Goal: Information Seeking & Learning: Learn about a topic

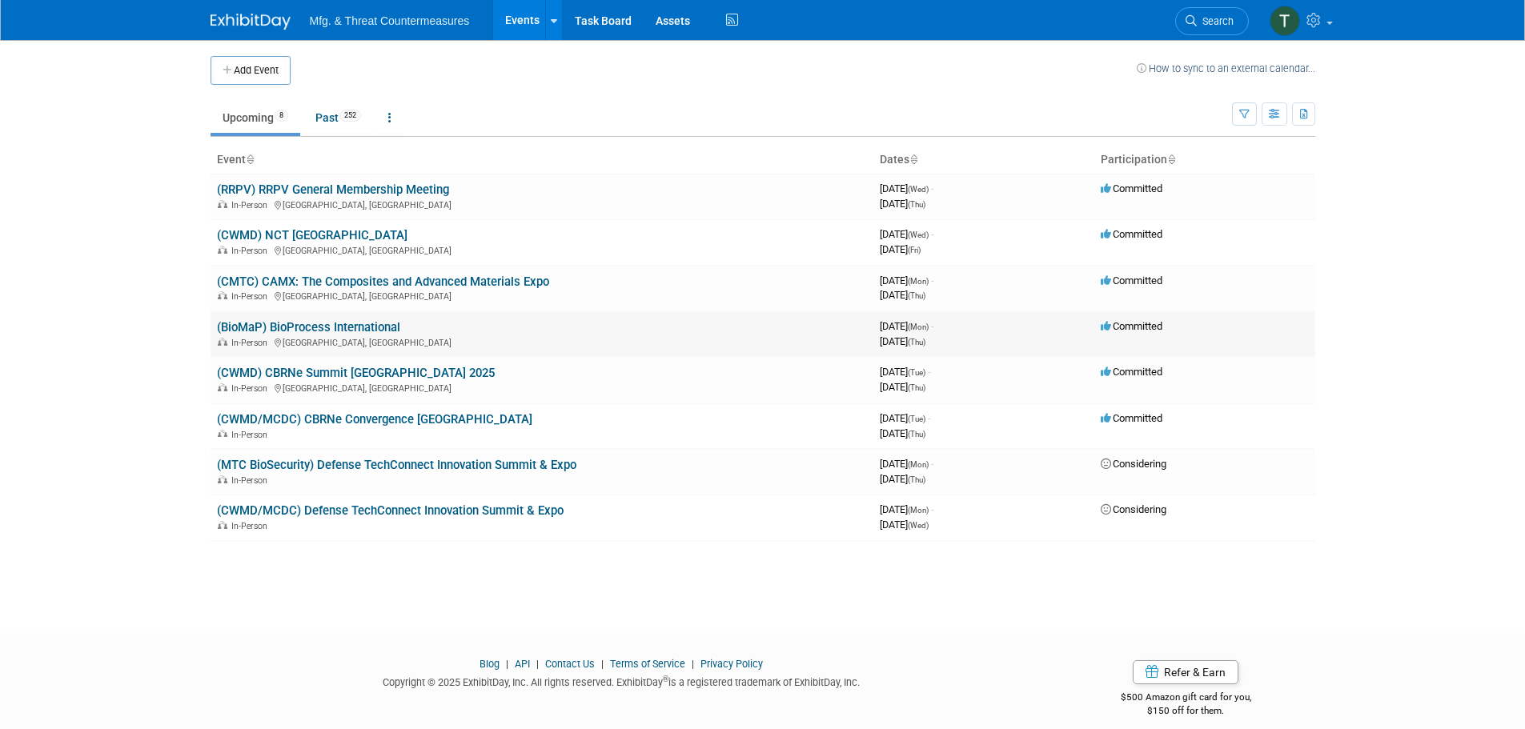
click at [335, 323] on link "(BioMaP) BioProcess International" at bounding box center [308, 327] width 183 height 14
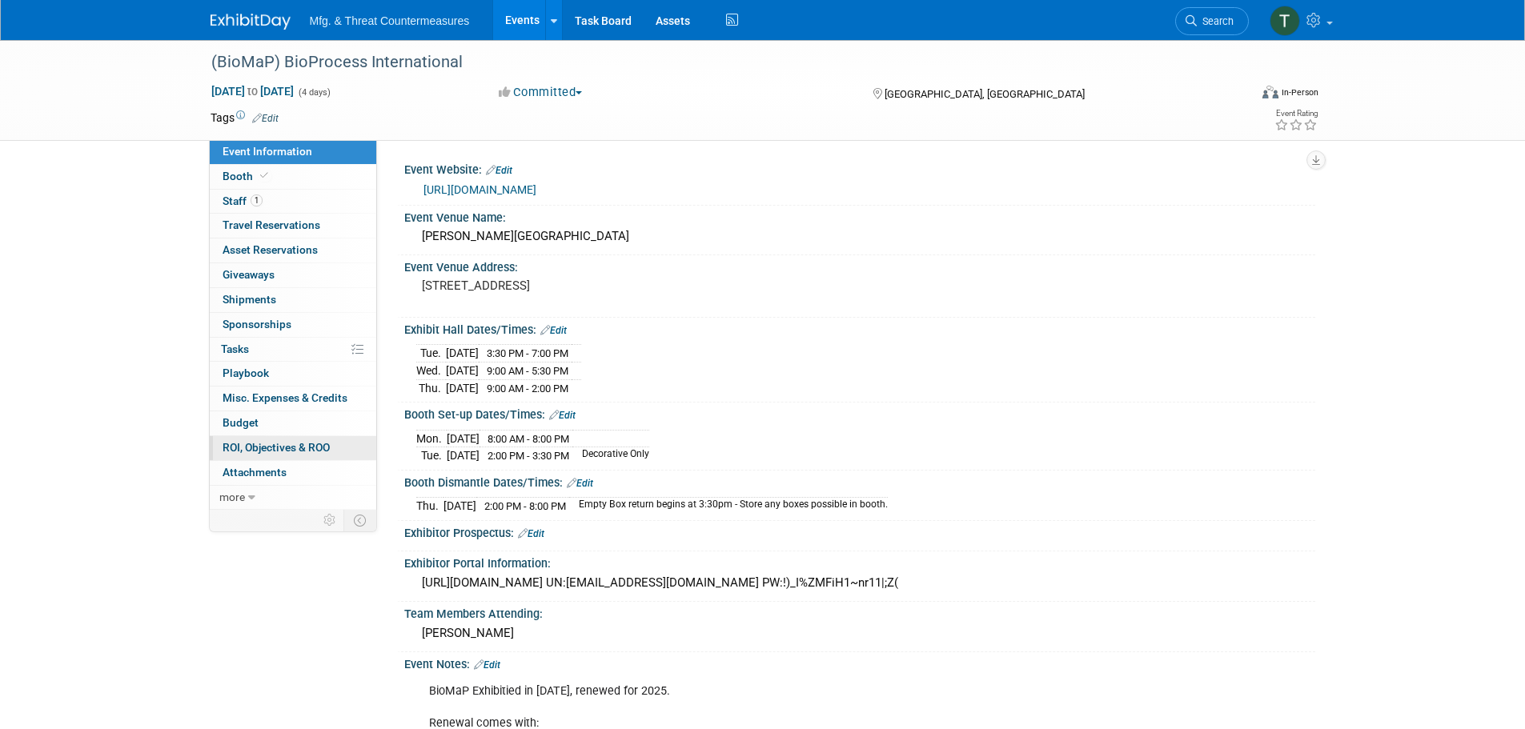
click at [260, 452] on span "ROI, Objectives & ROO 0" at bounding box center [276, 447] width 107 height 13
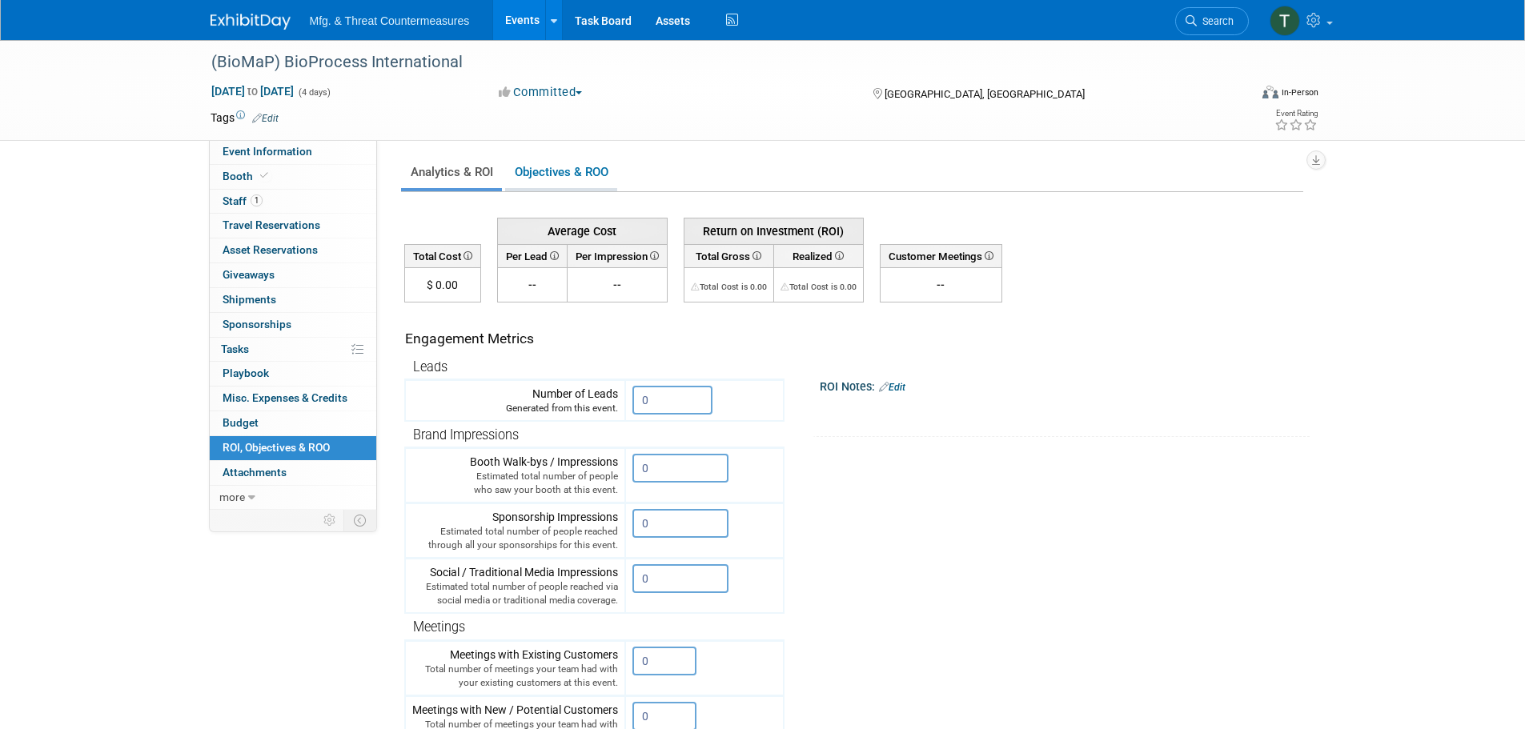
click at [558, 175] on link "Objectives & ROO 0" at bounding box center [561, 172] width 112 height 31
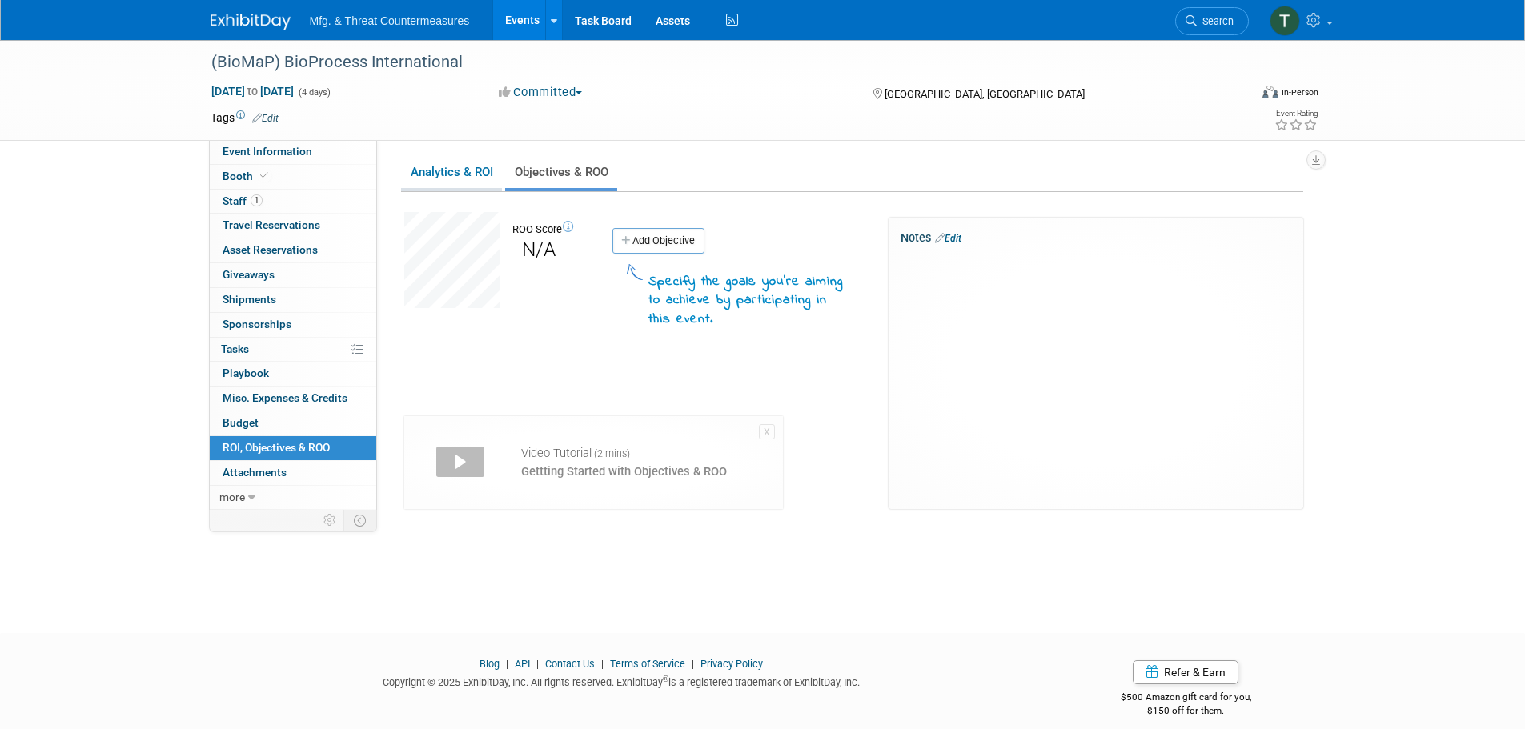
click at [453, 171] on link "Analytics & ROI" at bounding box center [451, 172] width 101 height 31
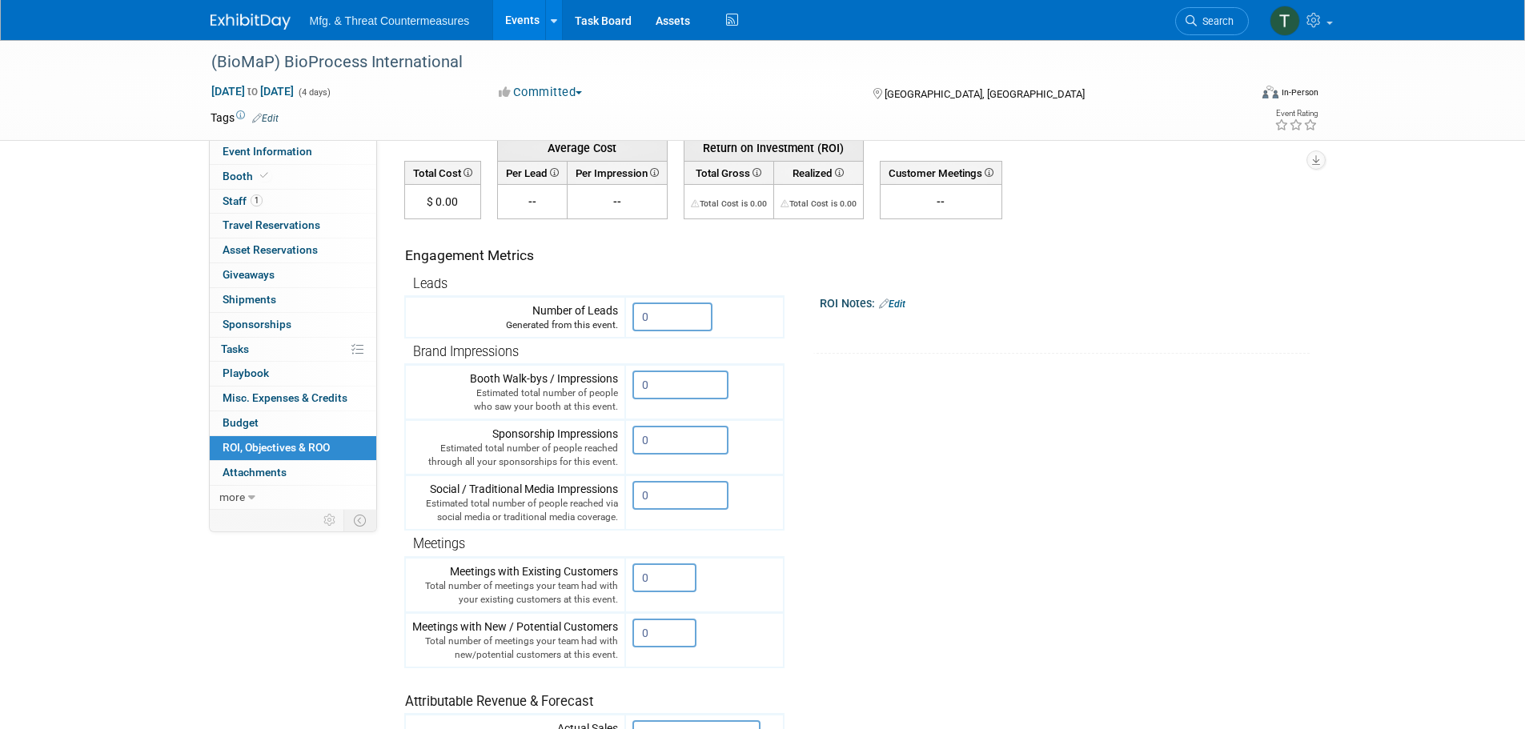
scroll to position [80, 0]
click at [558, 315] on div "Number of Leads Generated from this event." at bounding box center [515, 321] width 206 height 30
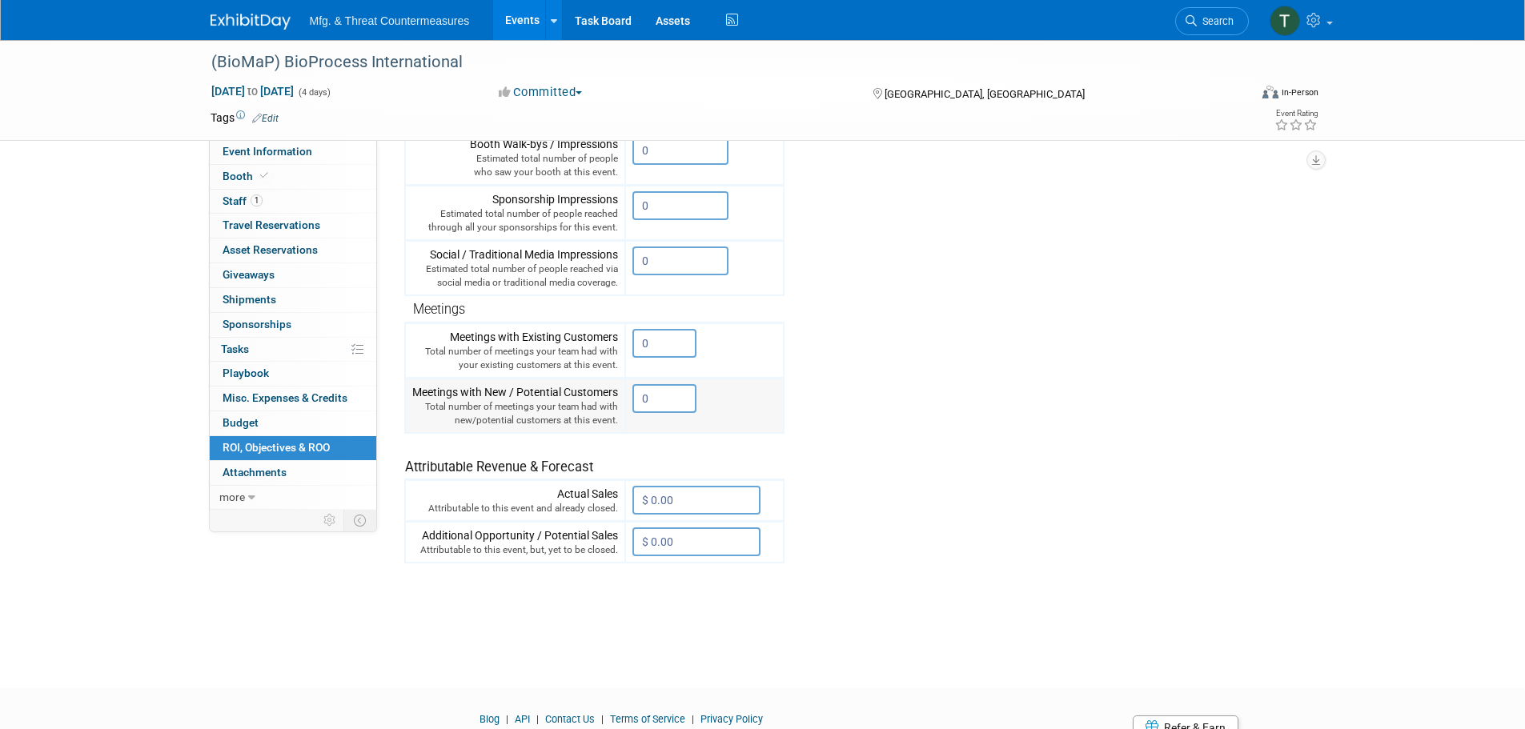
scroll to position [320, 0]
click at [524, 347] on div "Total number of meetings your team had with your existing customers at this eve…" at bounding box center [515, 356] width 206 height 27
click at [498, 395] on div "Meetings with New / Potential Customers Total number of meetings your team had …" at bounding box center [515, 403] width 206 height 43
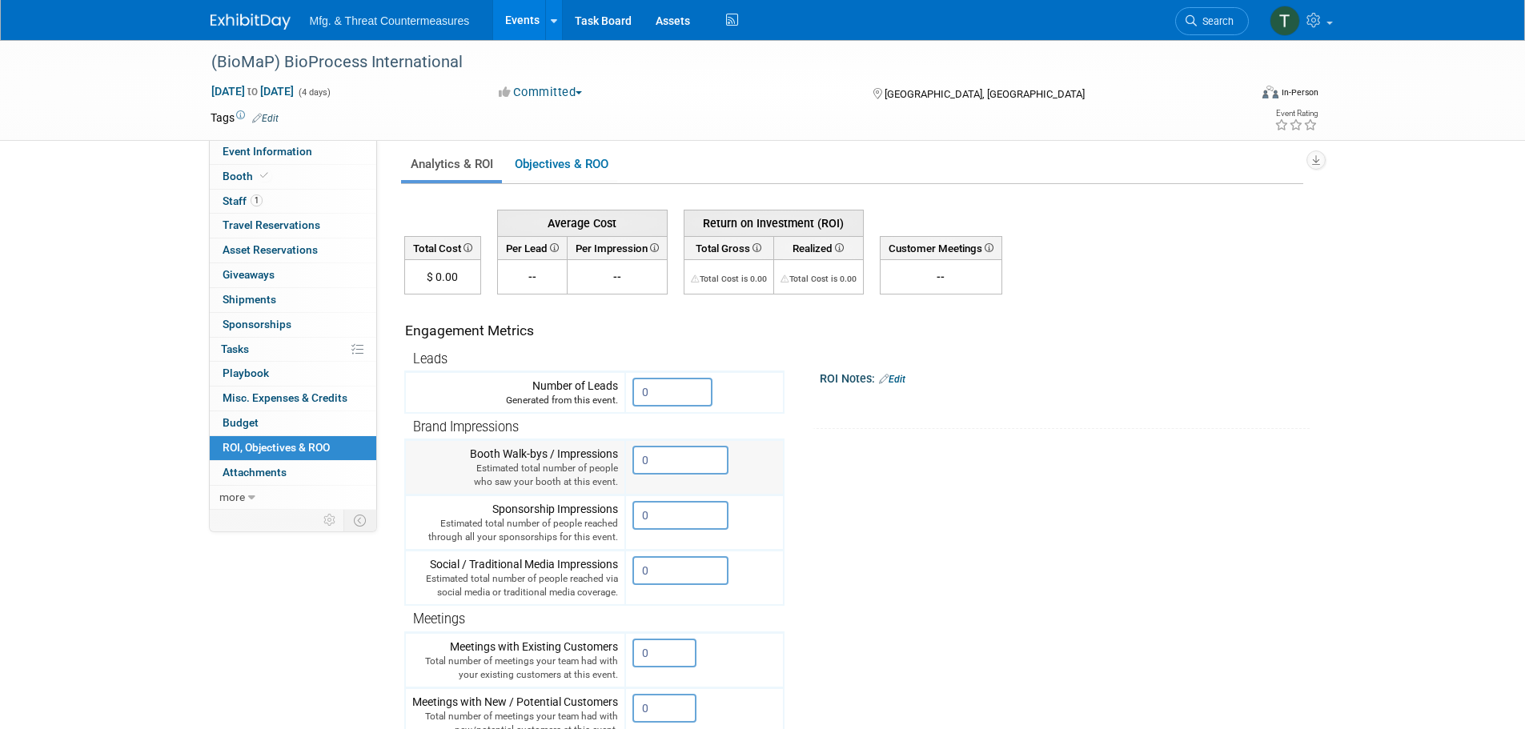
scroll to position [0, 0]
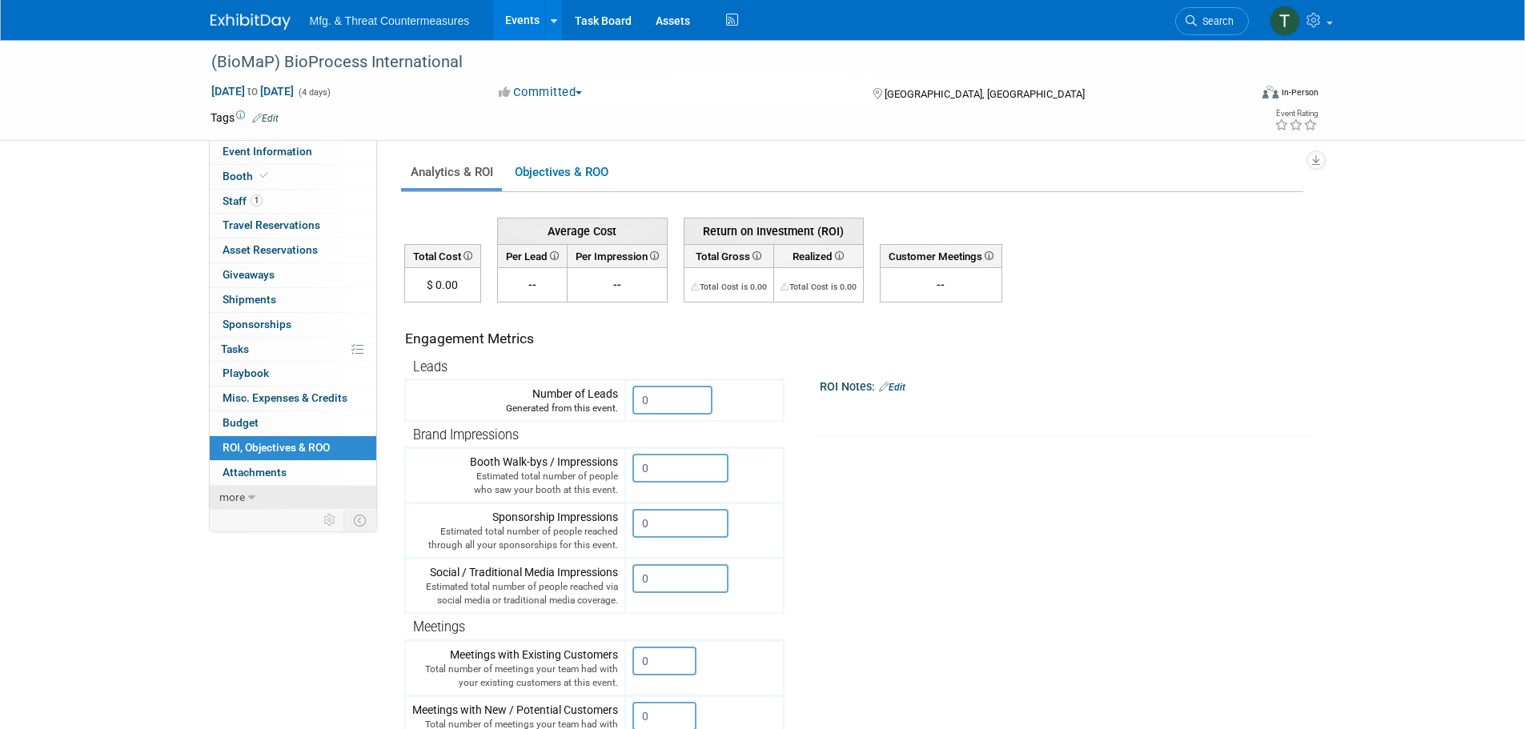
click at [239, 491] on span "more" at bounding box center [232, 497] width 26 height 13
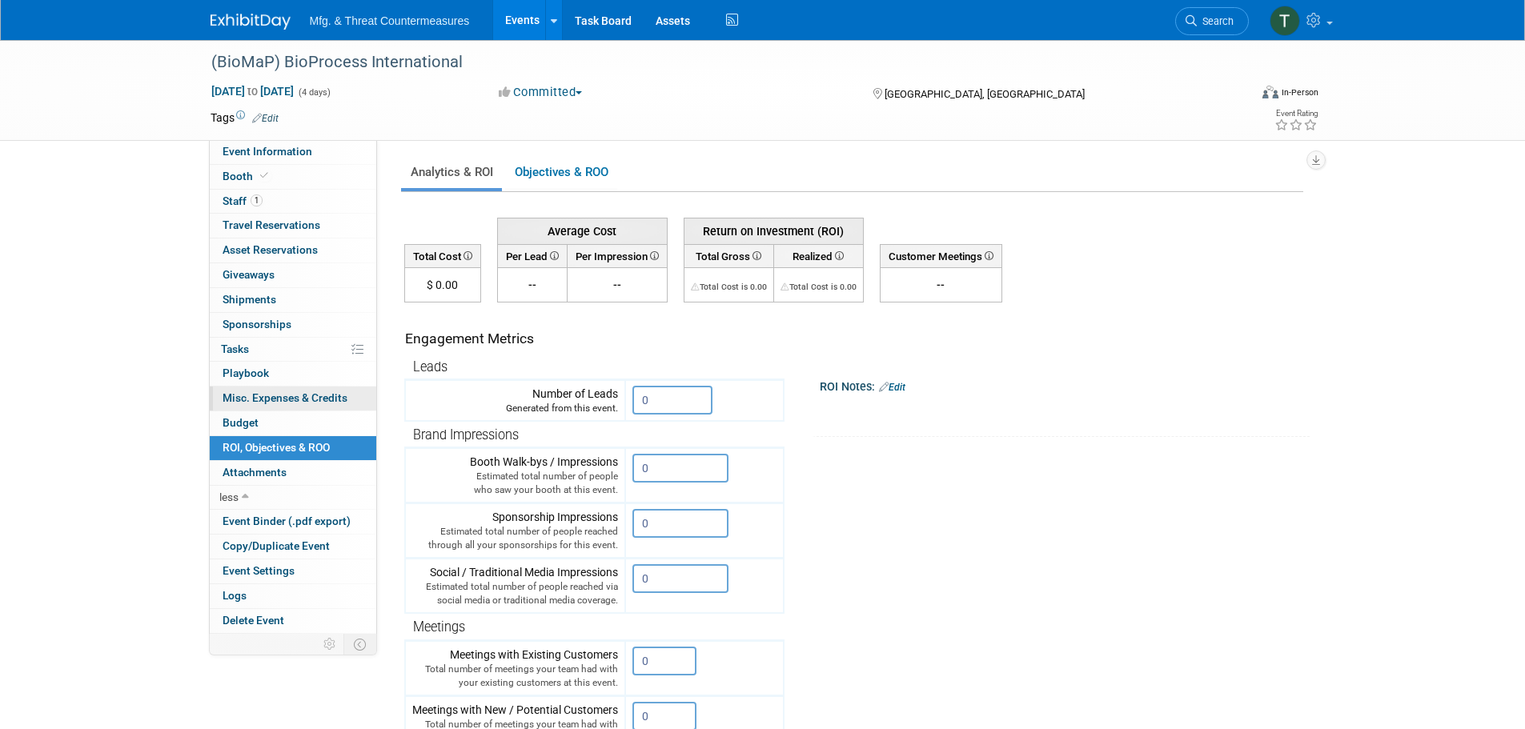
click at [295, 403] on span "Misc. Expenses & Credits 0" at bounding box center [285, 397] width 125 height 13
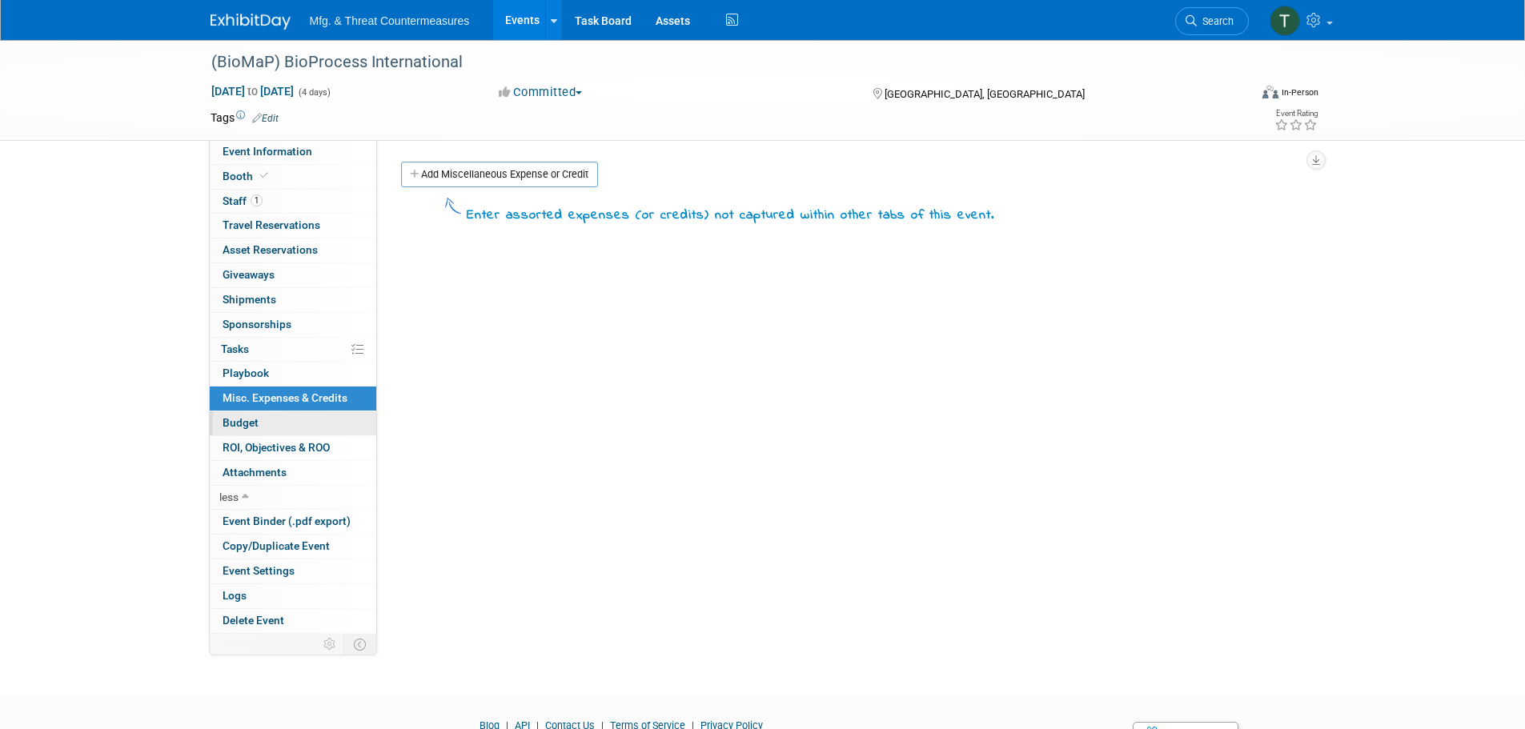
click at [272, 430] on link "Budget" at bounding box center [293, 423] width 166 height 24
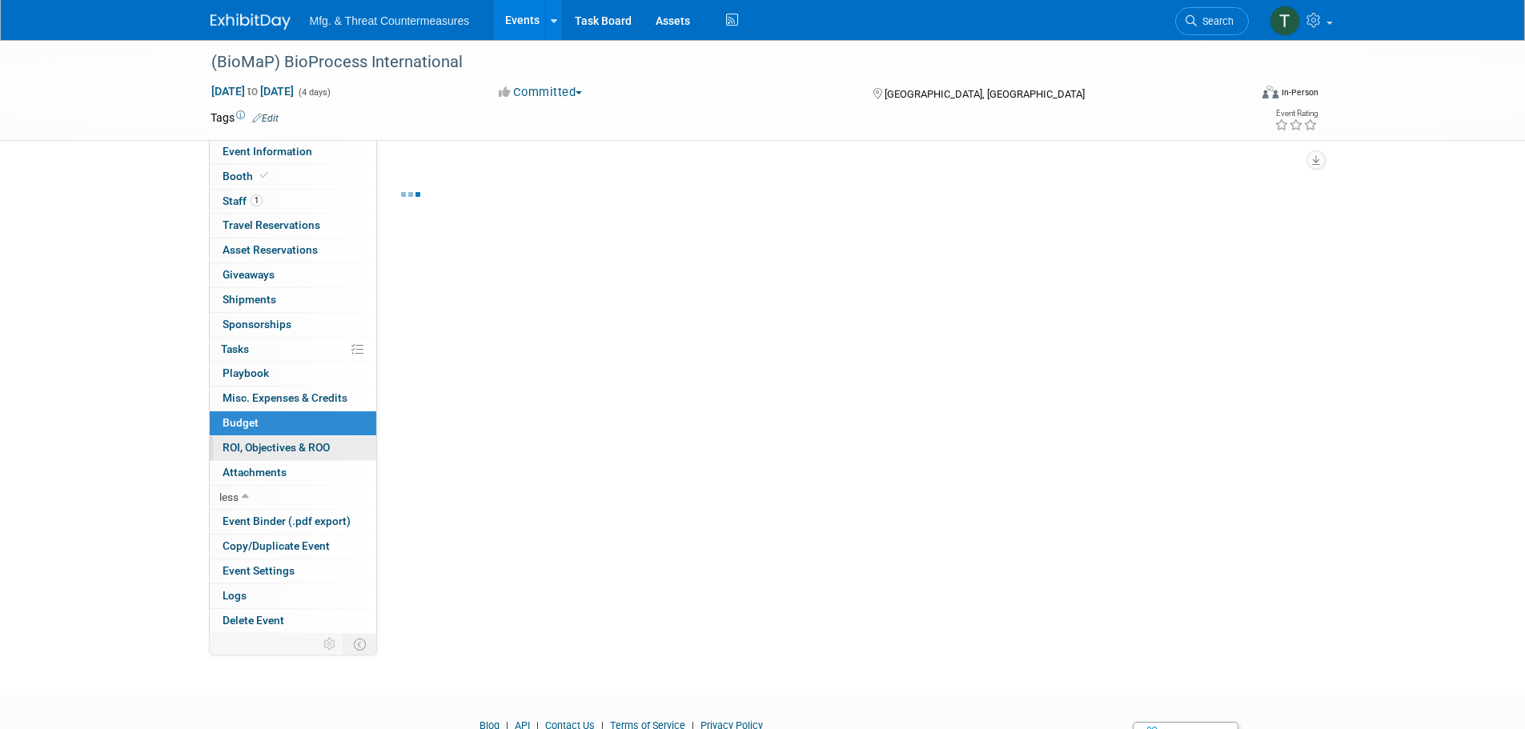
click at [270, 444] on span "ROI, Objectives & ROO 0" at bounding box center [276, 447] width 107 height 13
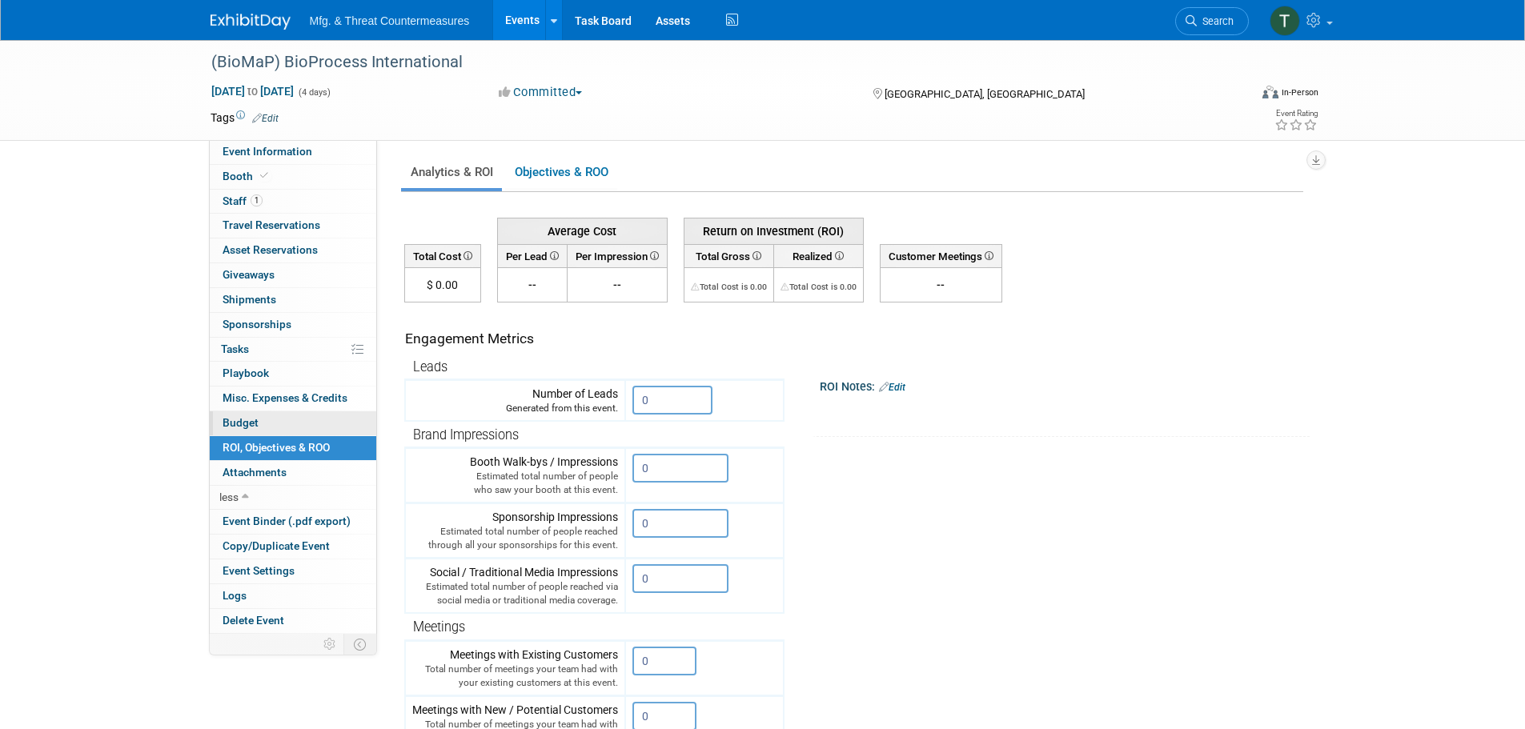
click at [274, 422] on link "Budget" at bounding box center [293, 423] width 166 height 24
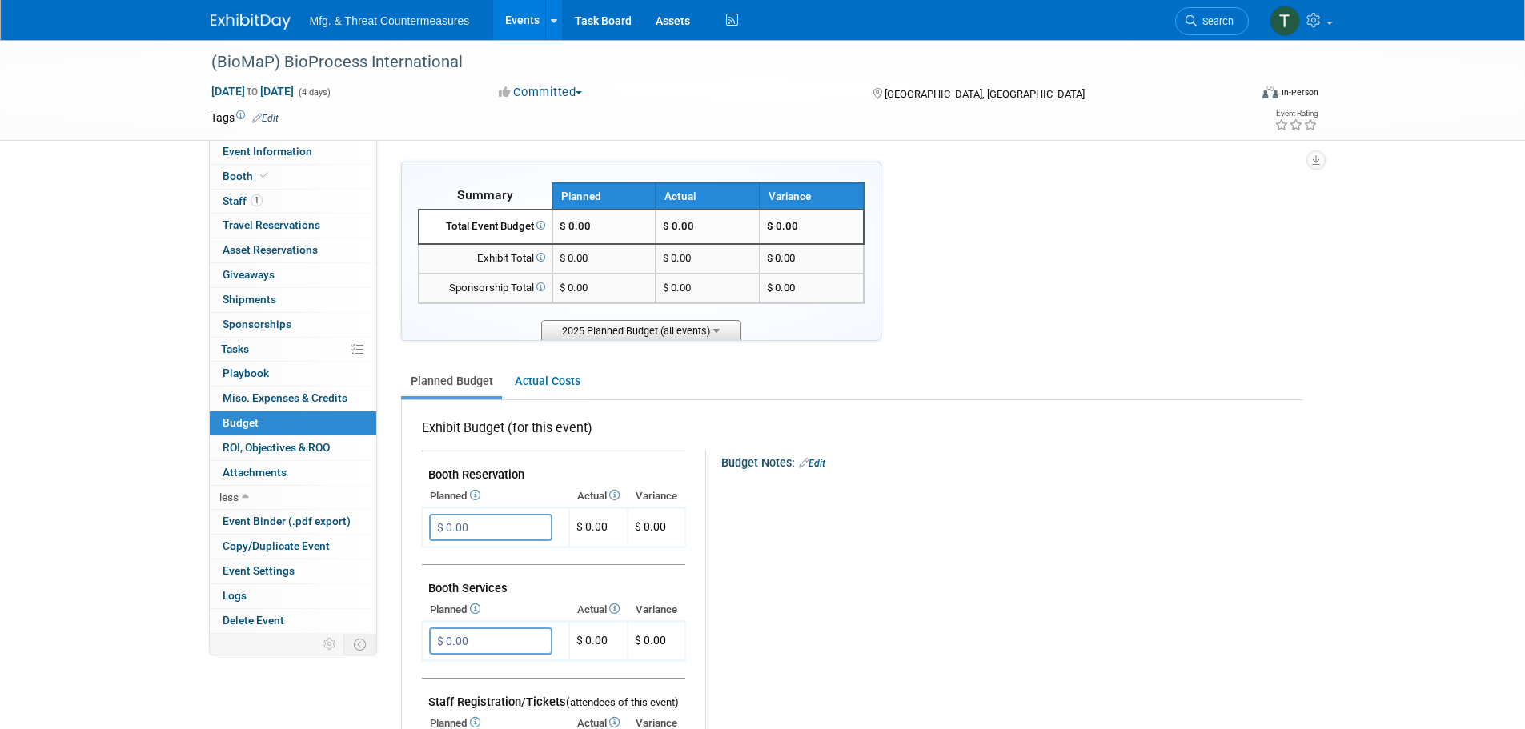
click at [725, 331] on span "2025 Planned Budget (all events)" at bounding box center [641, 330] width 200 height 20
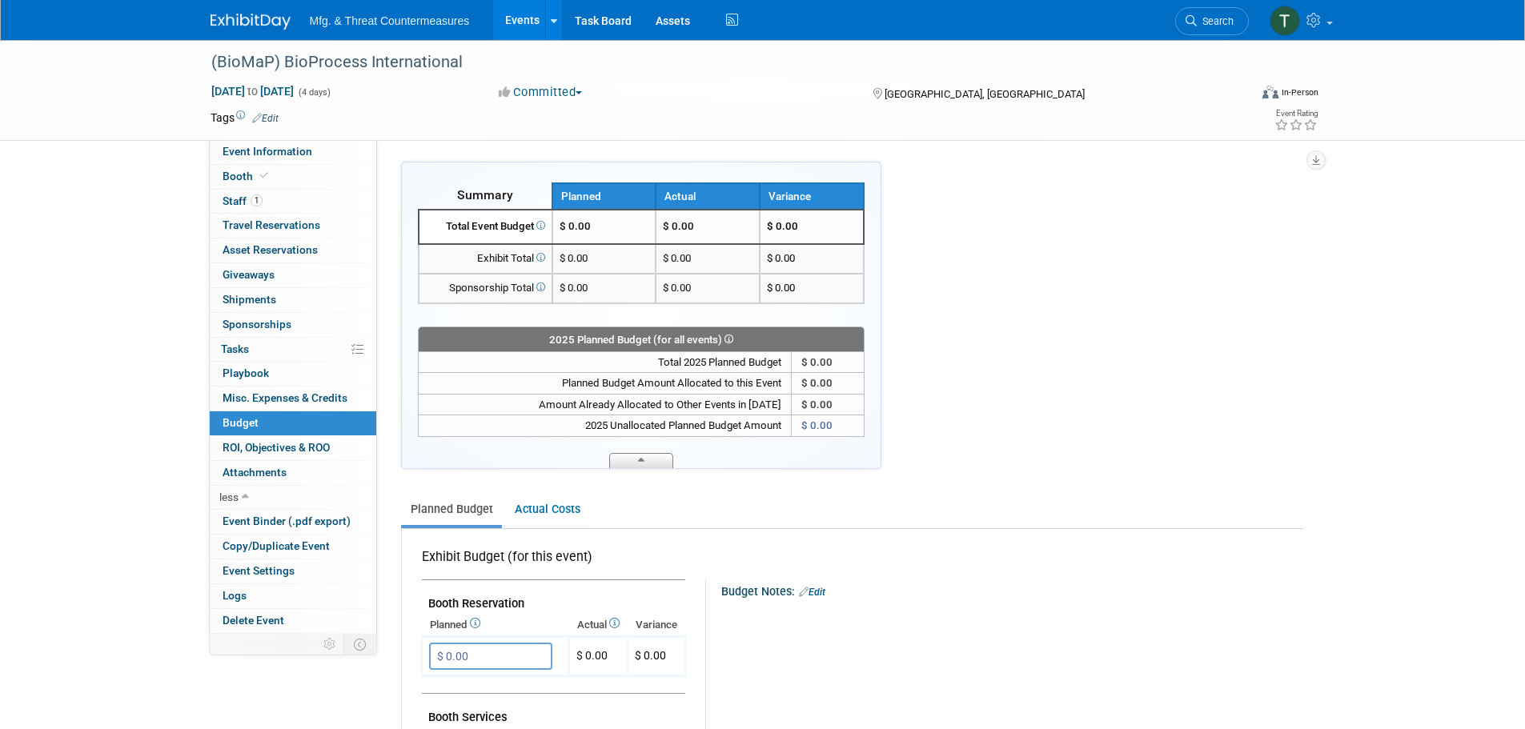
click at [654, 462] on span at bounding box center [641, 460] width 64 height 15
